Goal: Task Accomplishment & Management: Manage account settings

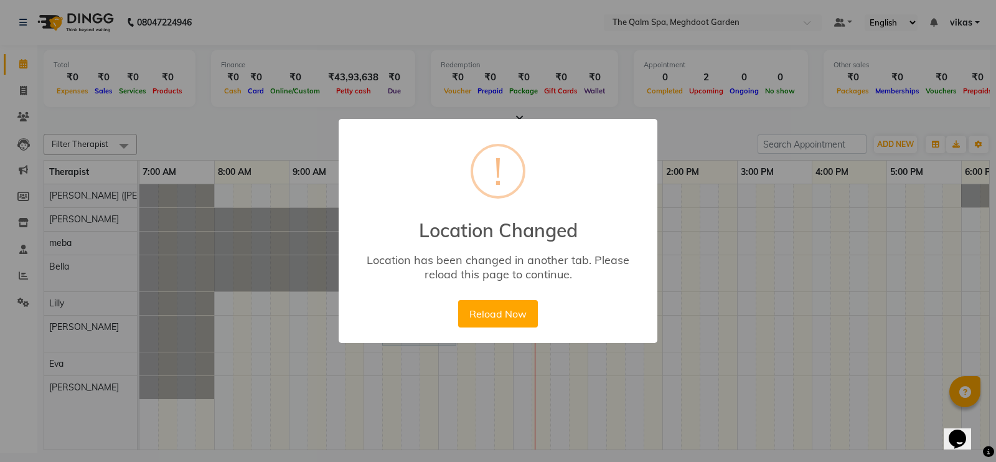
click at [486, 313] on button "Reload Now" at bounding box center [497, 313] width 79 height 27
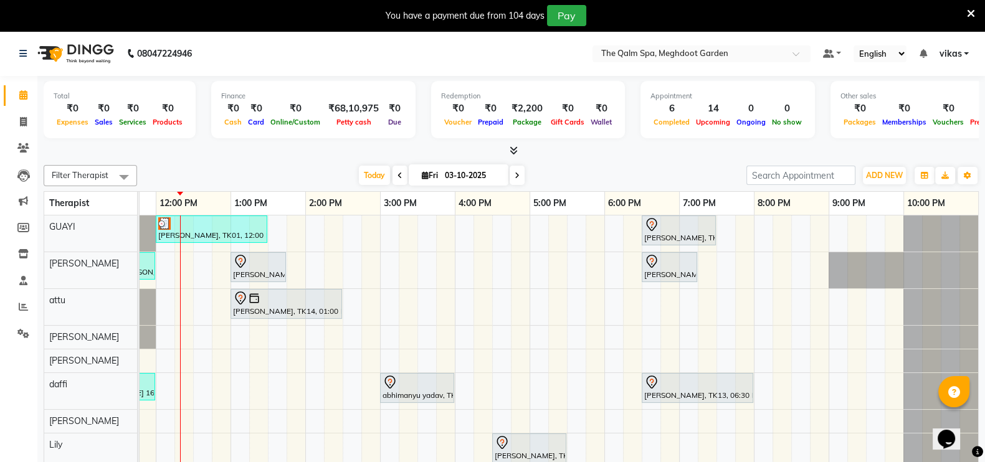
click at [975, 11] on div "You have a payment due from 104 days Pay" at bounding box center [492, 15] width 985 height 31
click at [638, 62] on nav "08047224946 Select Location × The Qalm Spa, Meghdoot Garden Default Panel My Pa…" at bounding box center [492, 53] width 985 height 45
click at [648, 50] on input "text" at bounding box center [689, 55] width 181 height 12
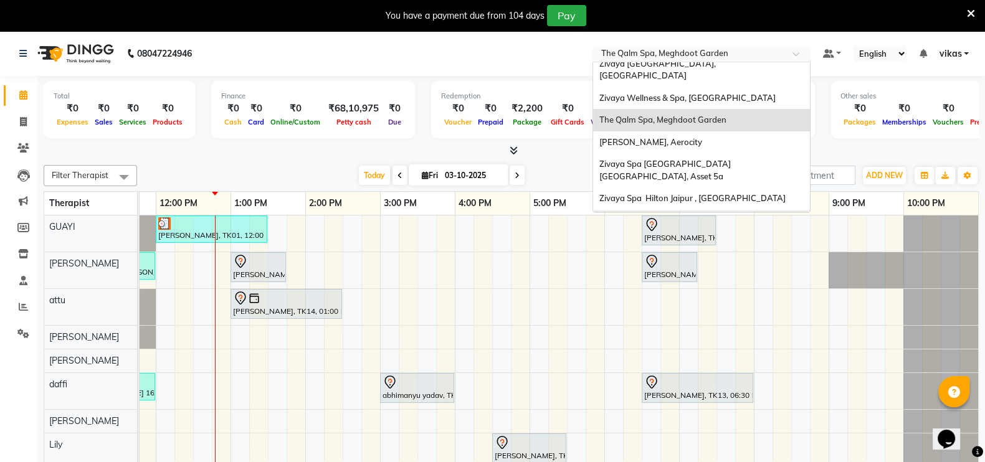
scroll to position [77, 0]
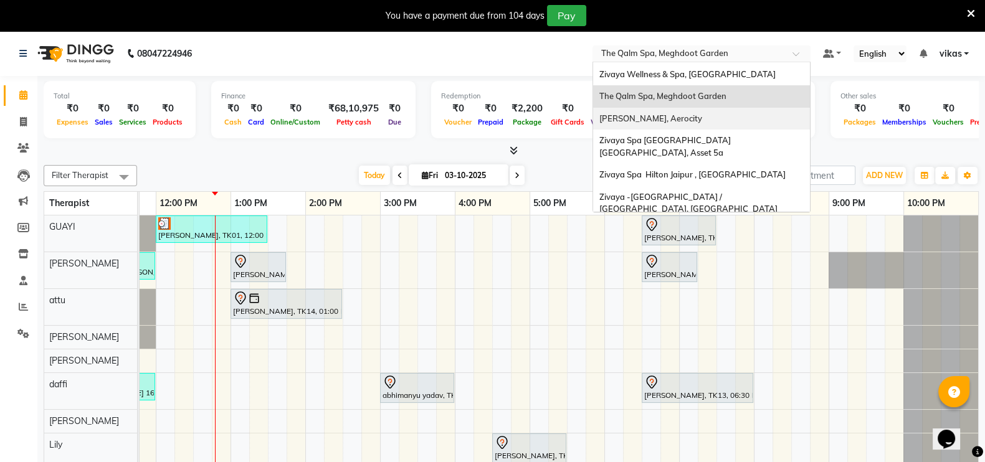
click at [693, 108] on div "Zivaya Aloft, Aerocity" at bounding box center [701, 119] width 217 height 22
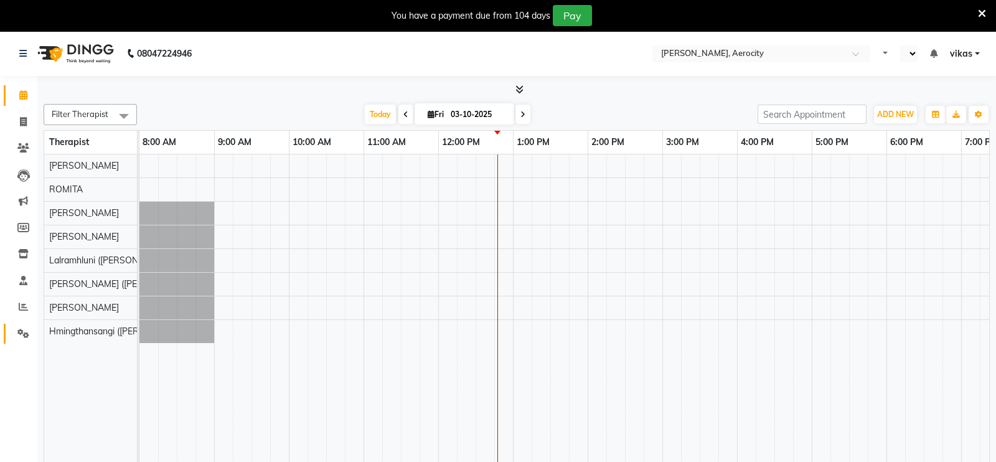
select select "en"
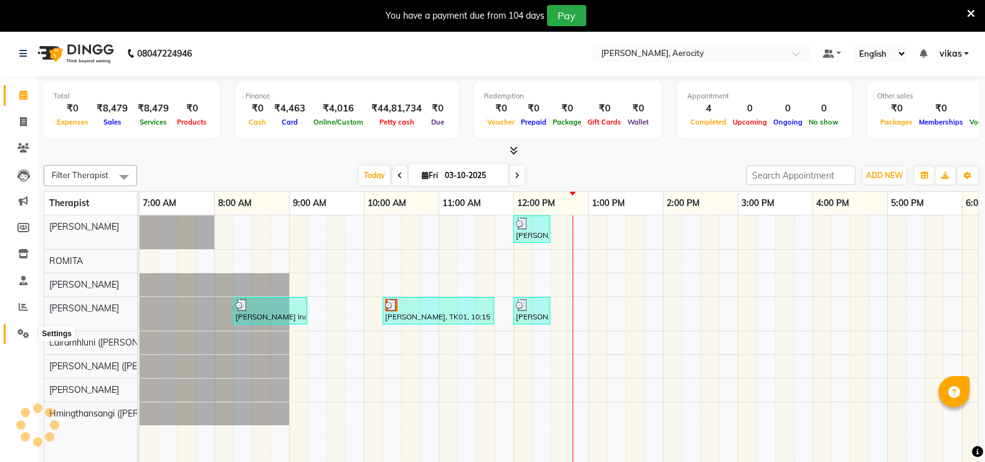
drag, startPoint x: 14, startPoint y: 333, endPoint x: 24, endPoint y: 322, distance: 14.5
click at [14, 332] on span at bounding box center [23, 334] width 22 height 14
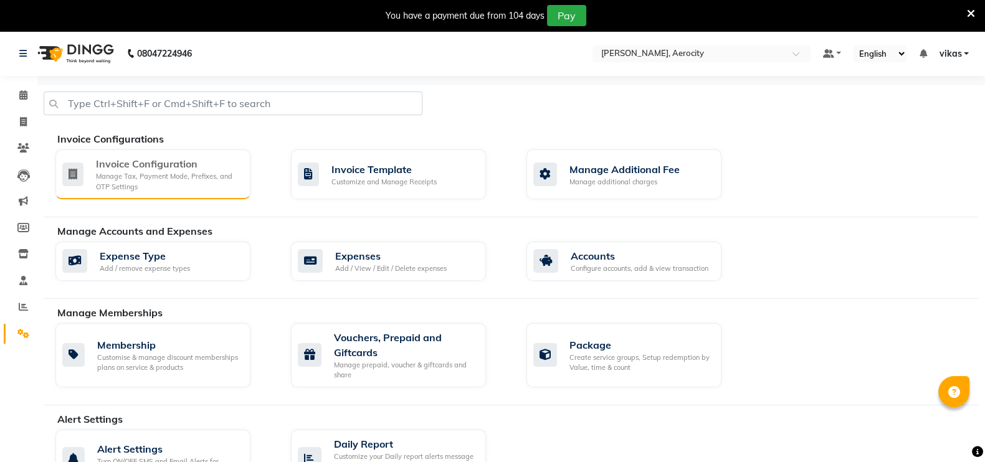
click at [98, 163] on div "Invoice Configuration" at bounding box center [168, 163] width 144 height 15
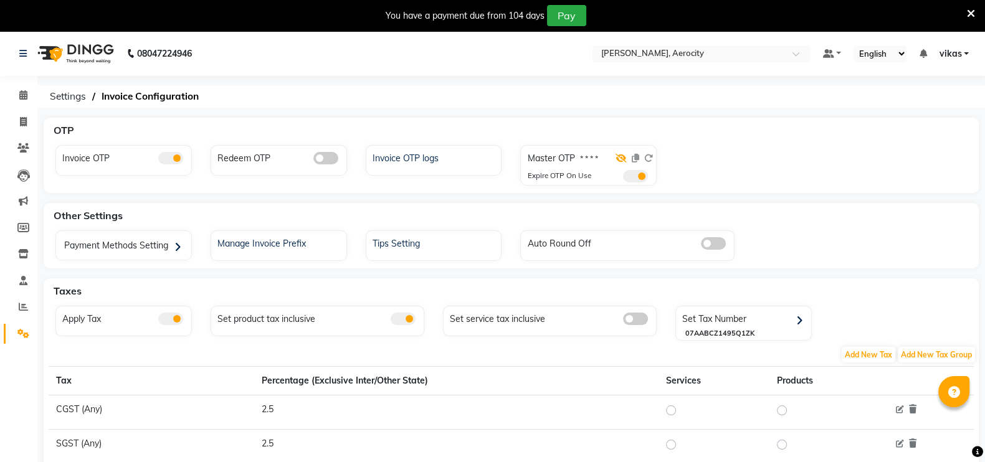
click at [623, 154] on icon at bounding box center [620, 158] width 11 height 9
click at [635, 166] on div at bounding box center [635, 161] width 36 height 18
click at [635, 176] on span at bounding box center [635, 176] width 25 height 12
click at [623, 178] on input "checkbox" at bounding box center [623, 178] width 0 height 0
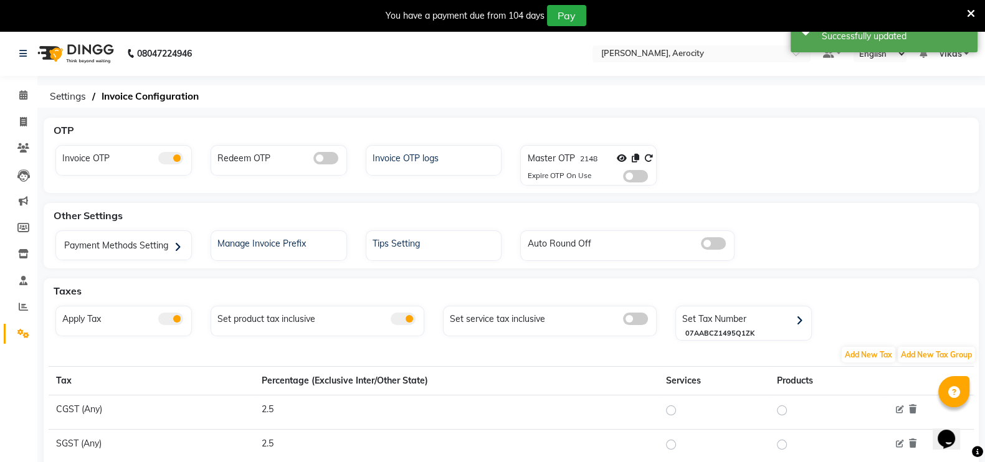
click at [968, 11] on icon at bounding box center [971, 13] width 8 height 11
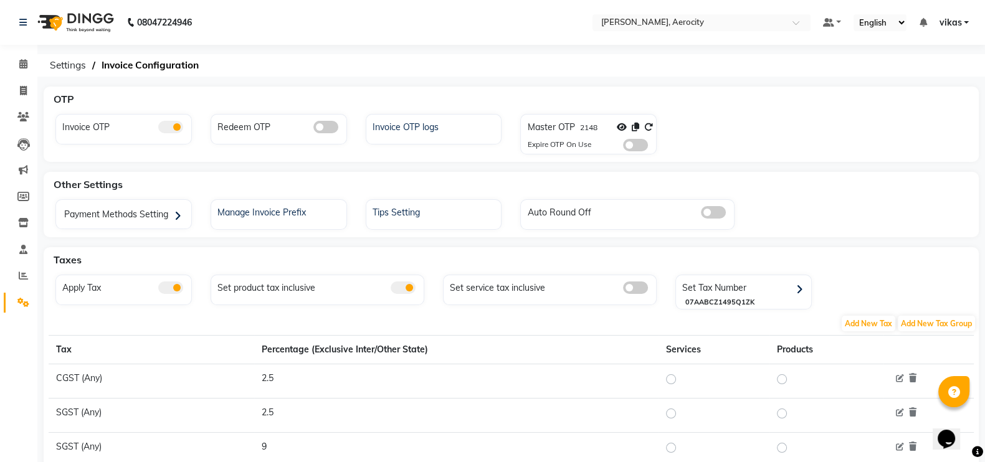
click at [628, 139] on span at bounding box center [635, 145] width 25 height 12
click at [623, 147] on input "checkbox" at bounding box center [623, 147] width 0 height 0
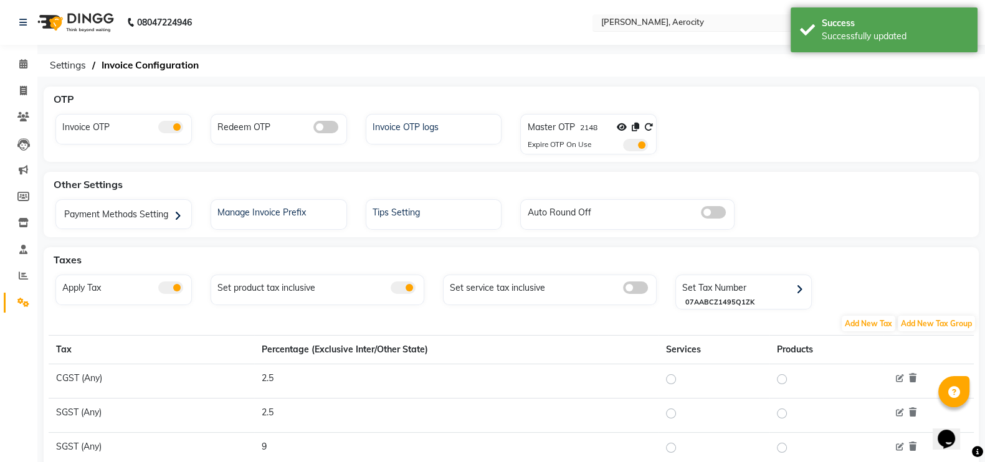
click at [670, 14] on div "Select Location × Zivaya Aloft, Aerocity" at bounding box center [701, 22] width 218 height 17
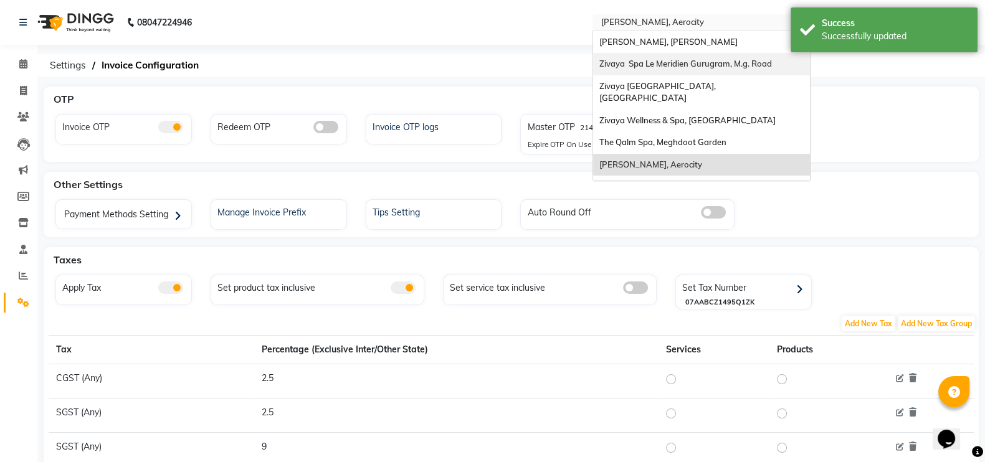
click at [676, 67] on span "Zivaya Spa Le Meridien Gurugram, M.g. Road" at bounding box center [685, 64] width 173 height 10
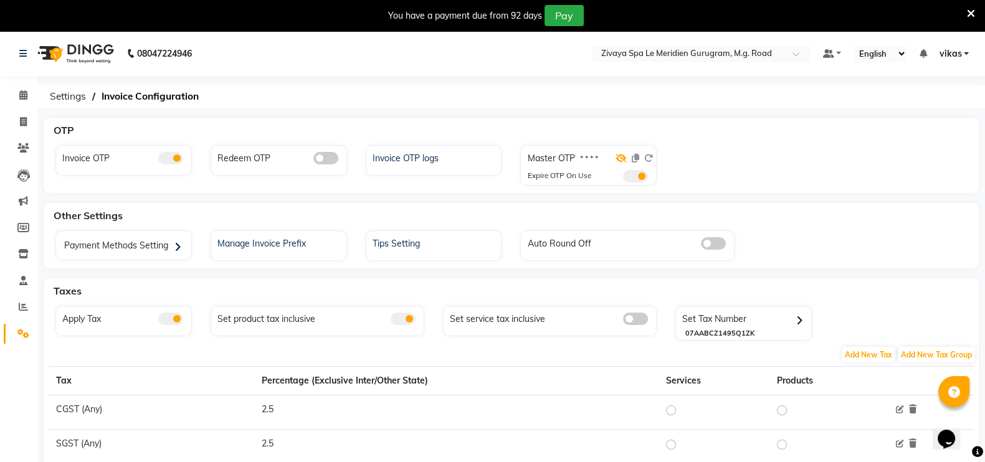
click at [622, 160] on icon at bounding box center [620, 158] width 11 height 9
click at [967, 9] on icon at bounding box center [971, 13] width 8 height 11
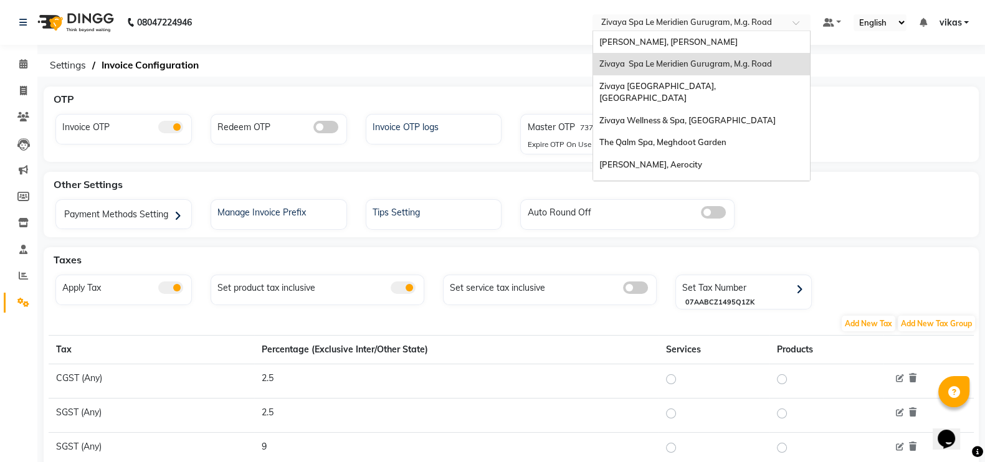
click at [697, 23] on input "text" at bounding box center [689, 23] width 181 height 12
click at [676, 137] on span "The Qalm Spa, Meghdoot Garden" at bounding box center [662, 142] width 127 height 10
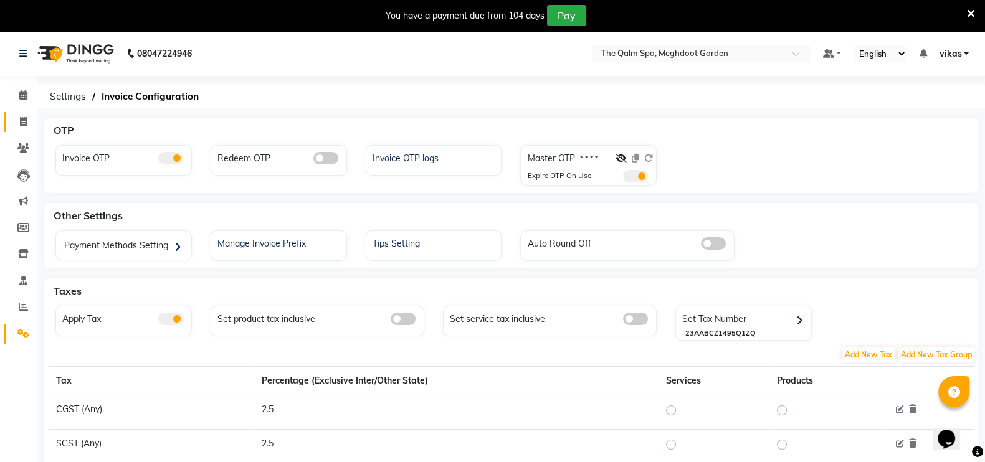
click at [6, 120] on link "Invoice" at bounding box center [19, 122] width 30 height 21
select select "6401"
select select "service"
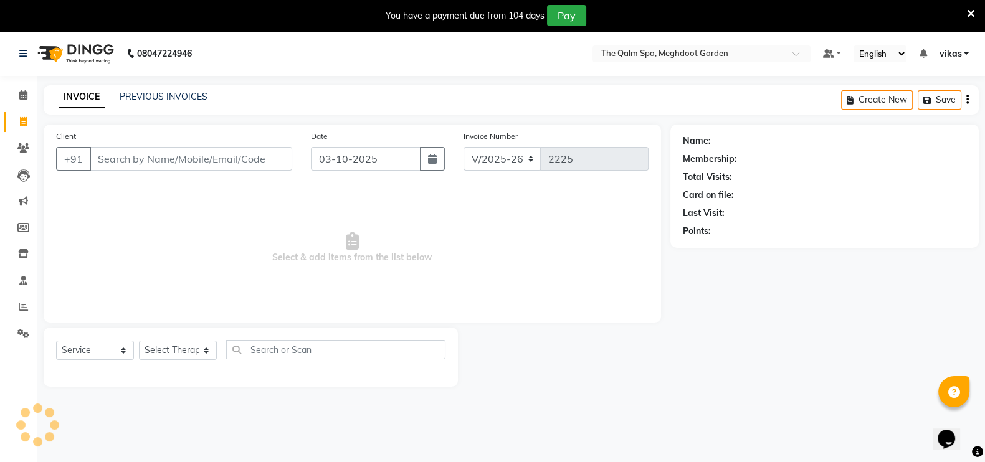
scroll to position [31, 0]
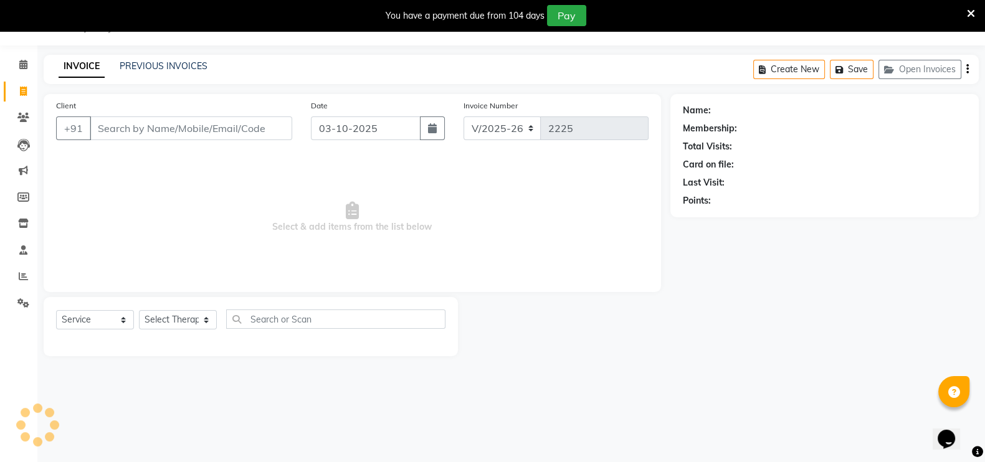
click at [194, 130] on input "Client" at bounding box center [191, 128] width 202 height 24
drag, startPoint x: 192, startPoint y: 325, endPoint x: 194, endPoint y: 313, distance: 12.5
click at [194, 319] on select "Select Therapist Angel attu Bhavesh Joshi daffi Darshika Dongdongi Eshuhmi Eva …" at bounding box center [178, 319] width 78 height 19
select select "60537"
click at [139, 310] on select "Select Therapist Angel attu Bhavesh Joshi daffi Darshika Dongdongi Eshuhmi Eva …" at bounding box center [178, 319] width 78 height 19
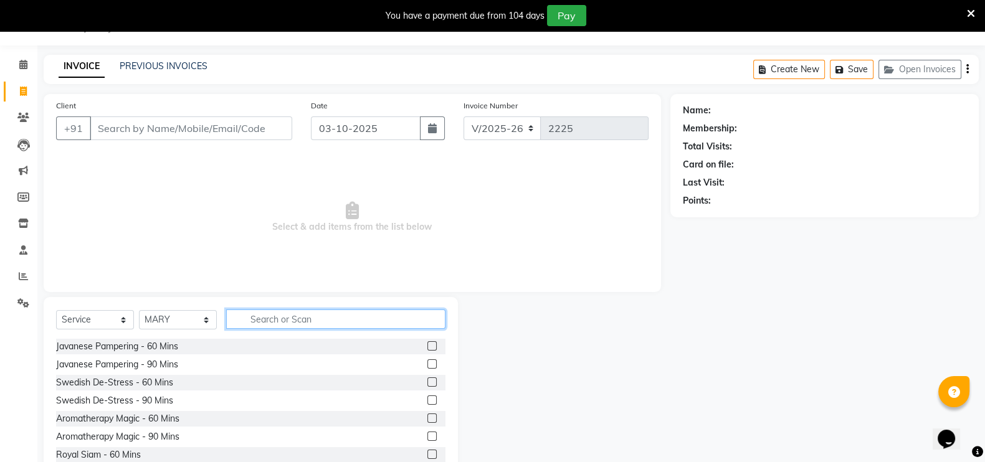
click at [271, 316] on input "text" at bounding box center [335, 319] width 219 height 19
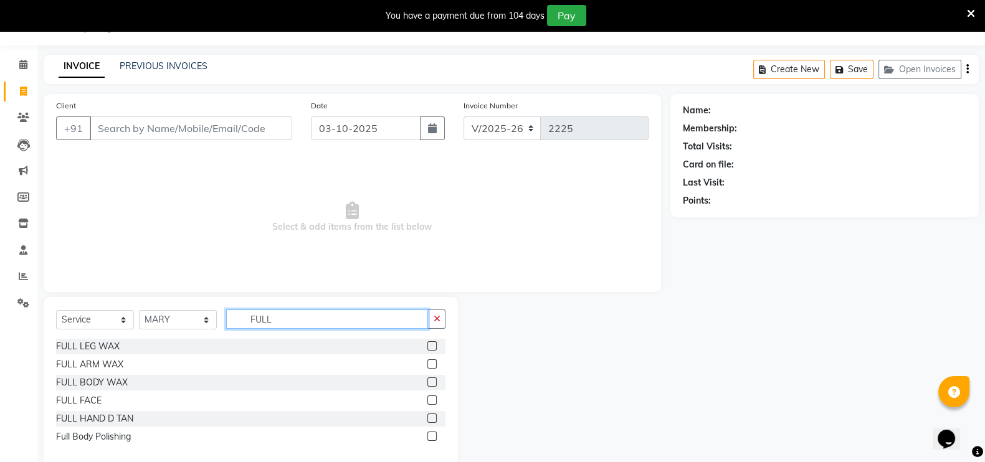
type input "FULL"
click at [433, 437] on label at bounding box center [431, 436] width 9 height 9
click at [433, 437] on input "checkbox" at bounding box center [431, 437] width 8 height 8
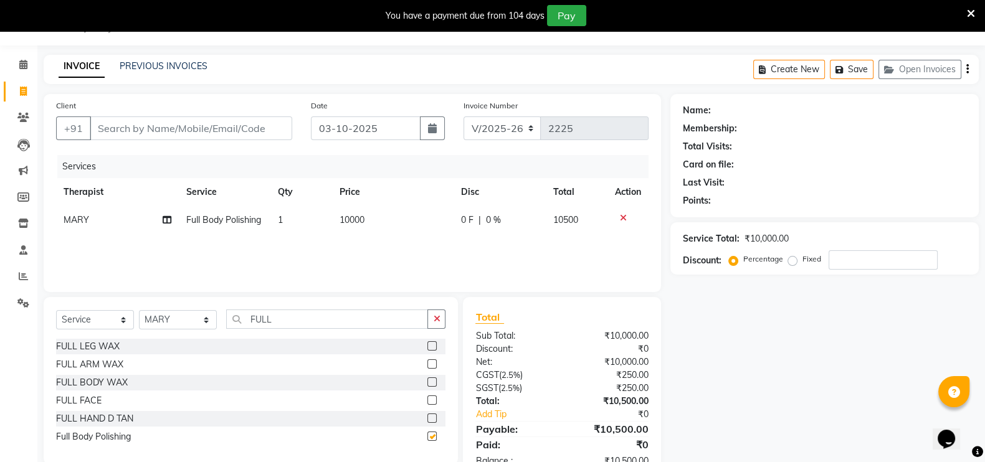
checkbox input "false"
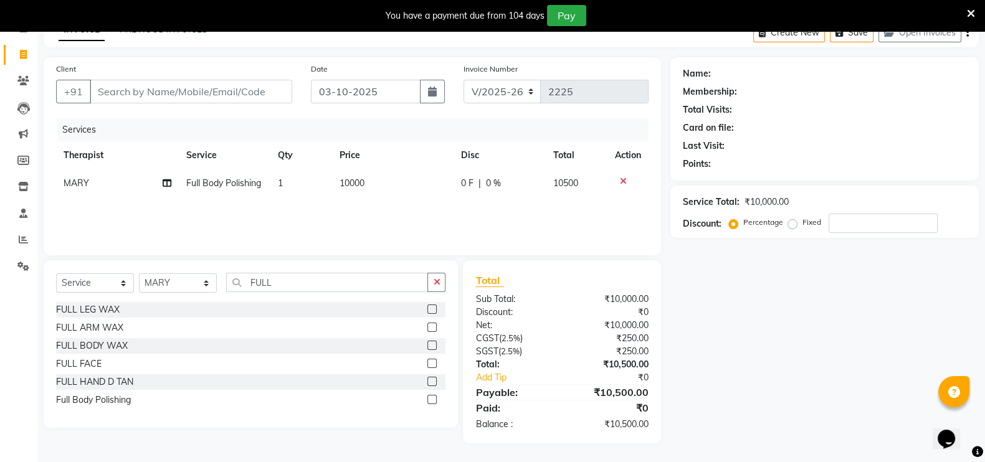
scroll to position [0, 0]
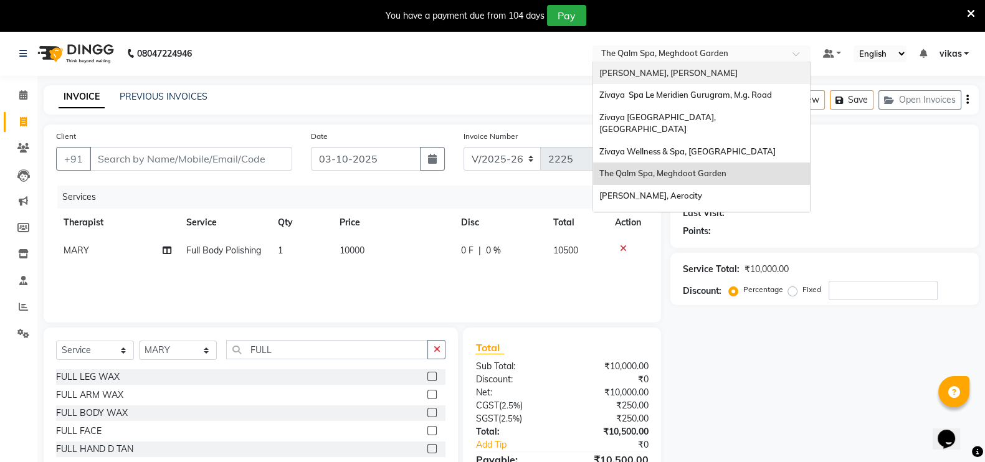
click at [665, 61] on ng-select "Select Location × The Qalm Spa, Meghdoot Garden Sayaji Zivaya, Vijay Nagar Ziva…" at bounding box center [701, 53] width 218 height 17
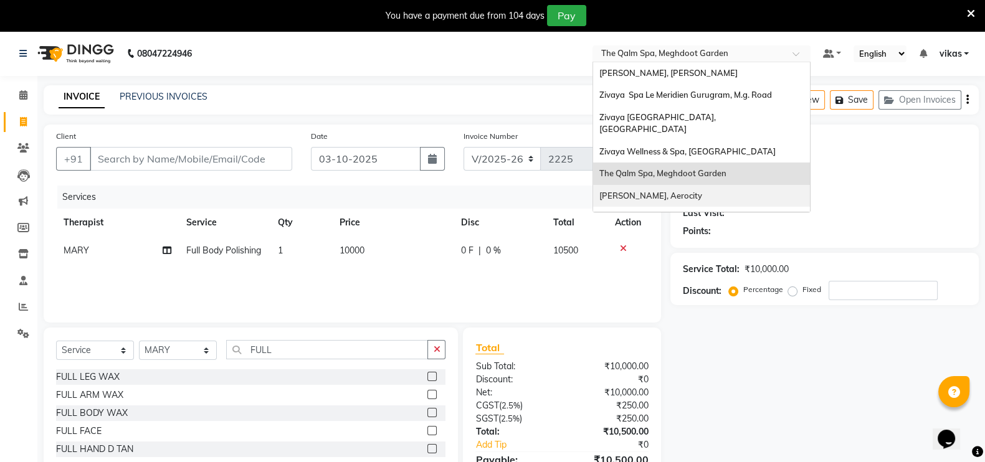
click at [651, 191] on span "Zivaya Aloft, Aerocity" at bounding box center [650, 196] width 103 height 10
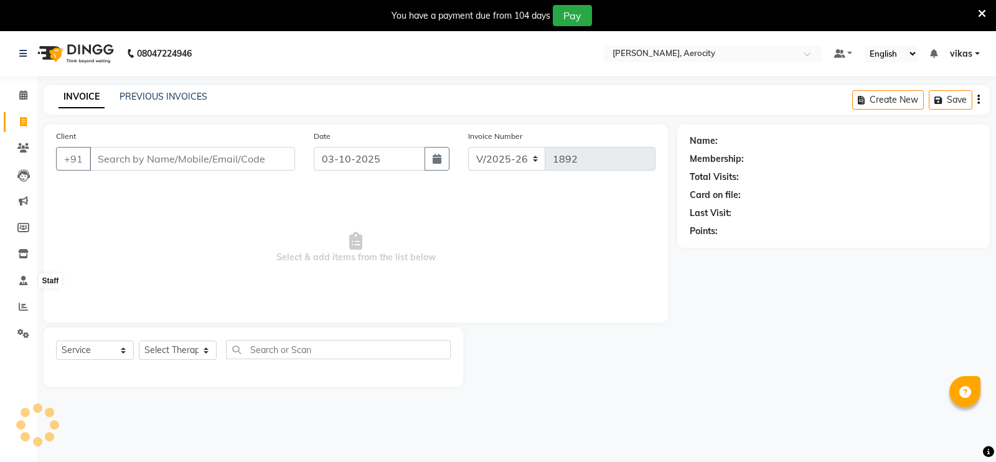
select select "6403"
select select "service"
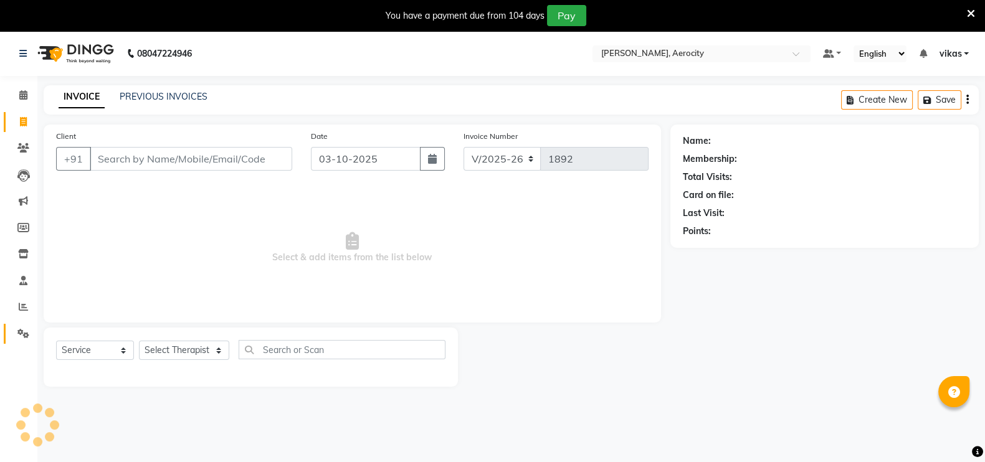
click at [17, 324] on link "Settings" at bounding box center [19, 334] width 30 height 21
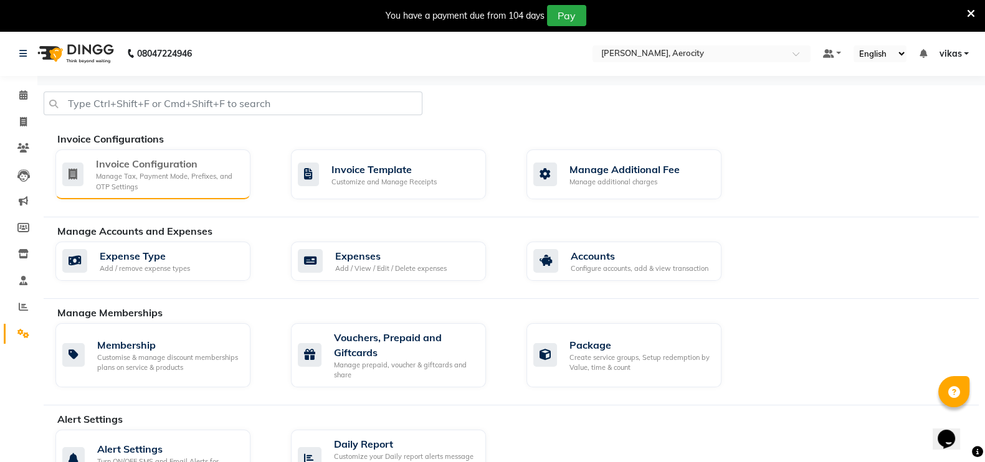
click at [128, 181] on div "Manage Tax, Payment Mode, Prefixes, and OTP Settings" at bounding box center [168, 181] width 144 height 21
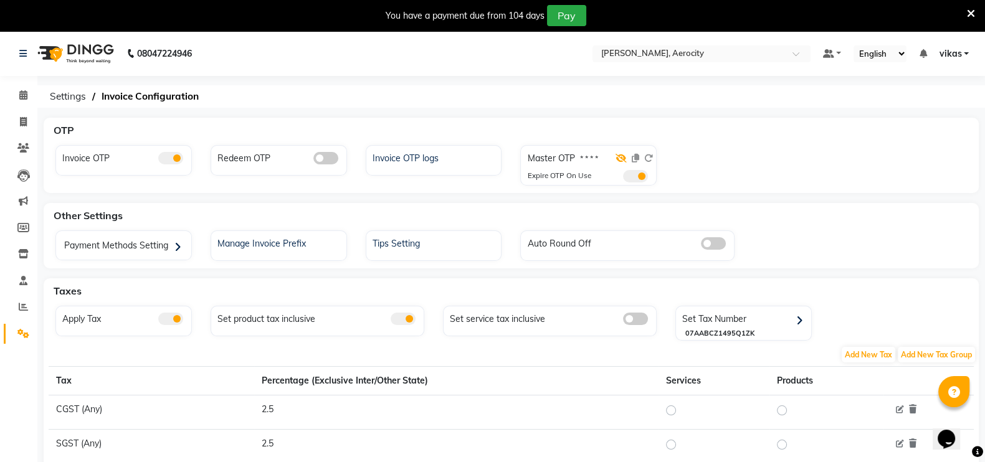
click at [623, 154] on icon at bounding box center [620, 158] width 11 height 9
click at [975, 10] on div "You have a payment due from 104 days Pay" at bounding box center [492, 15] width 985 height 31
click at [660, 49] on input "text" at bounding box center [689, 55] width 181 height 12
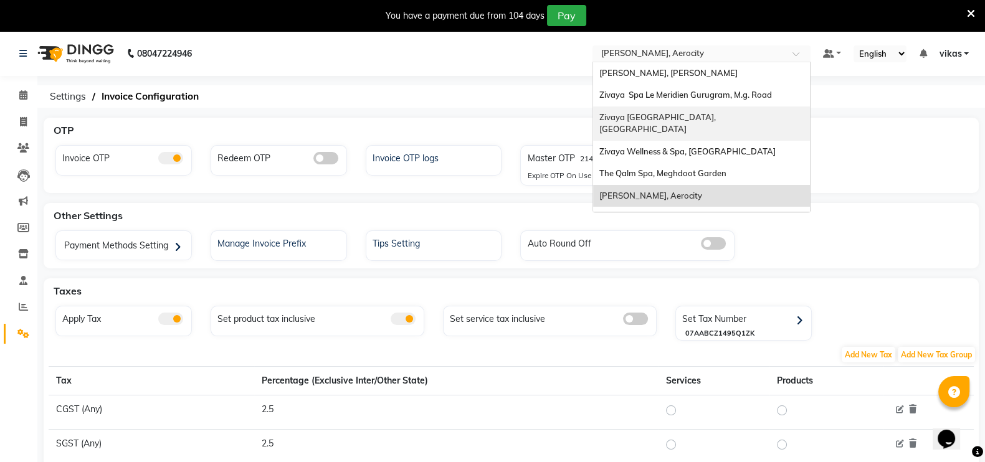
click at [661, 119] on span "Zivaya [GEOGRAPHIC_DATA], [GEOGRAPHIC_DATA]" at bounding box center [659, 123] width 120 height 22
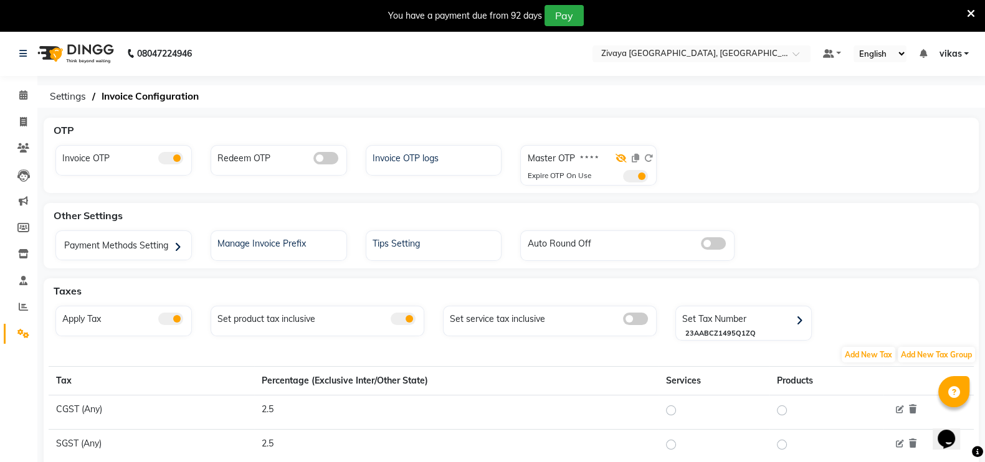
click at [619, 159] on icon at bounding box center [620, 158] width 11 height 9
click at [638, 174] on span at bounding box center [635, 176] width 25 height 12
click at [623, 178] on input "checkbox" at bounding box center [623, 178] width 0 height 0
click at [967, 14] on icon at bounding box center [971, 13] width 8 height 11
